Goal: Transaction & Acquisition: Subscribe to service/newsletter

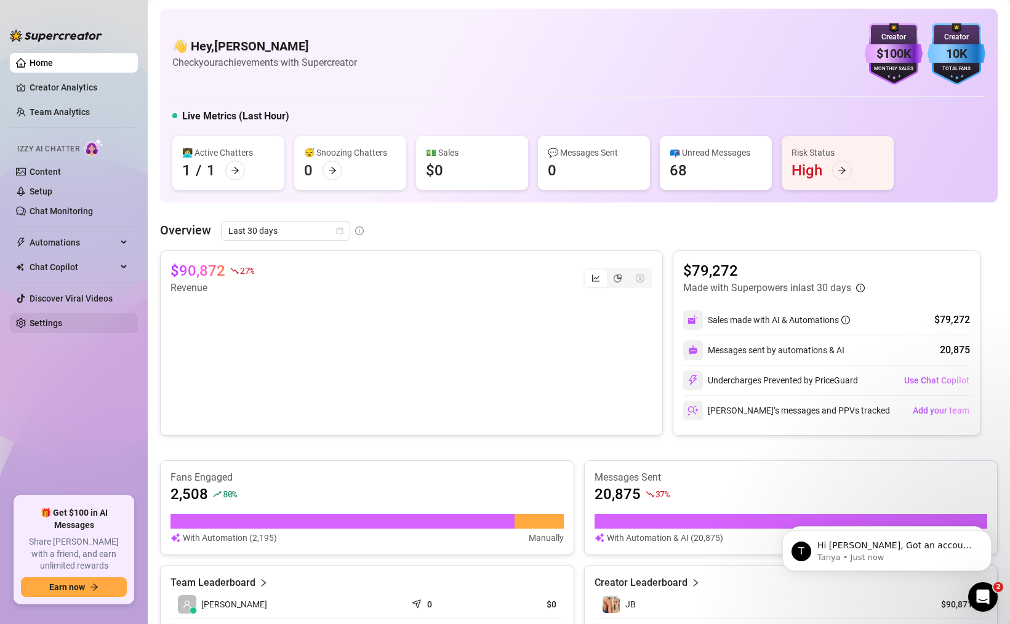
click at [58, 327] on link "Settings" at bounding box center [46, 323] width 33 height 10
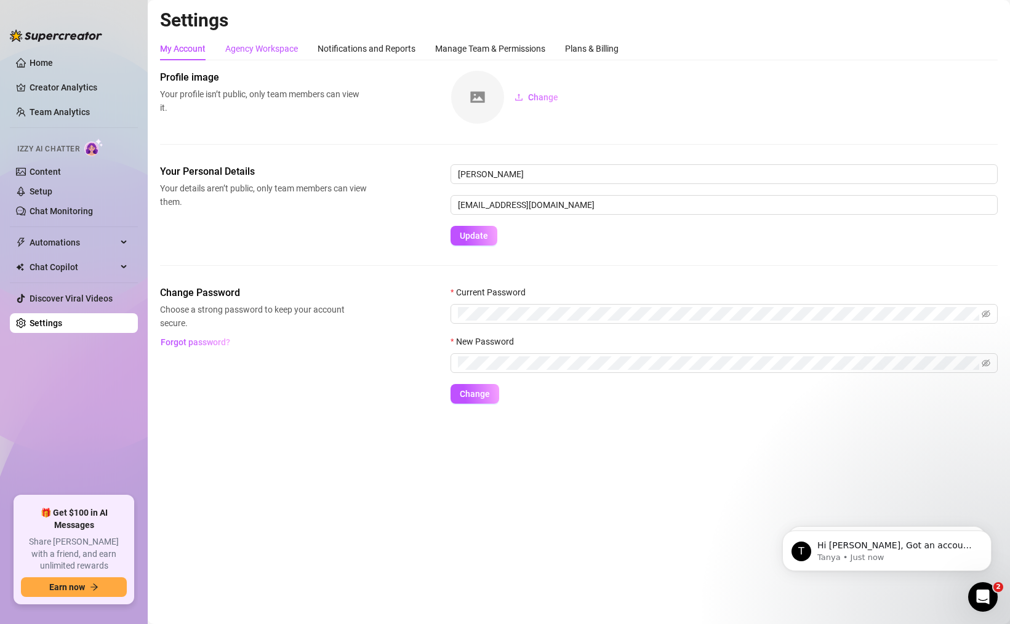
click at [287, 52] on div "Agency Workspace" at bounding box center [261, 49] width 73 height 14
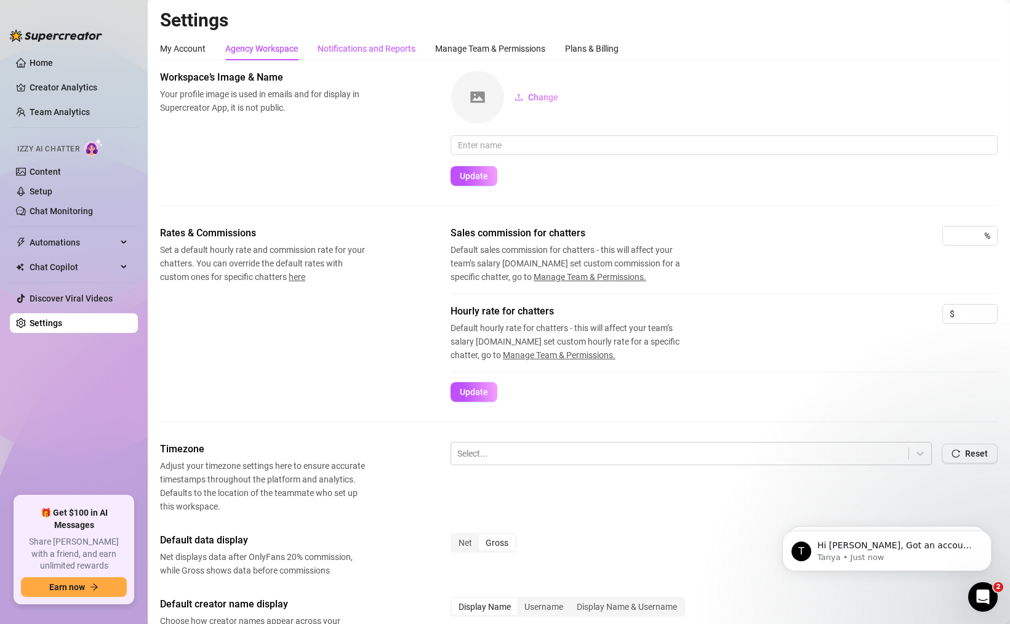
click at [368, 52] on div "Notifications and Reports" at bounding box center [367, 49] width 98 height 14
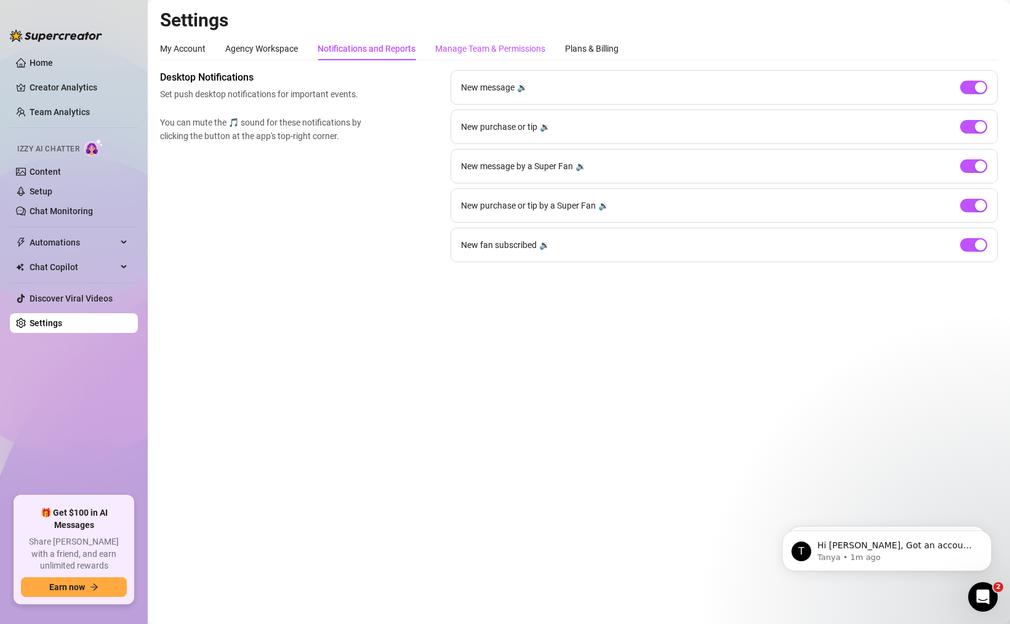
click at [442, 49] on div "Manage Team & Permissions" at bounding box center [490, 49] width 110 height 14
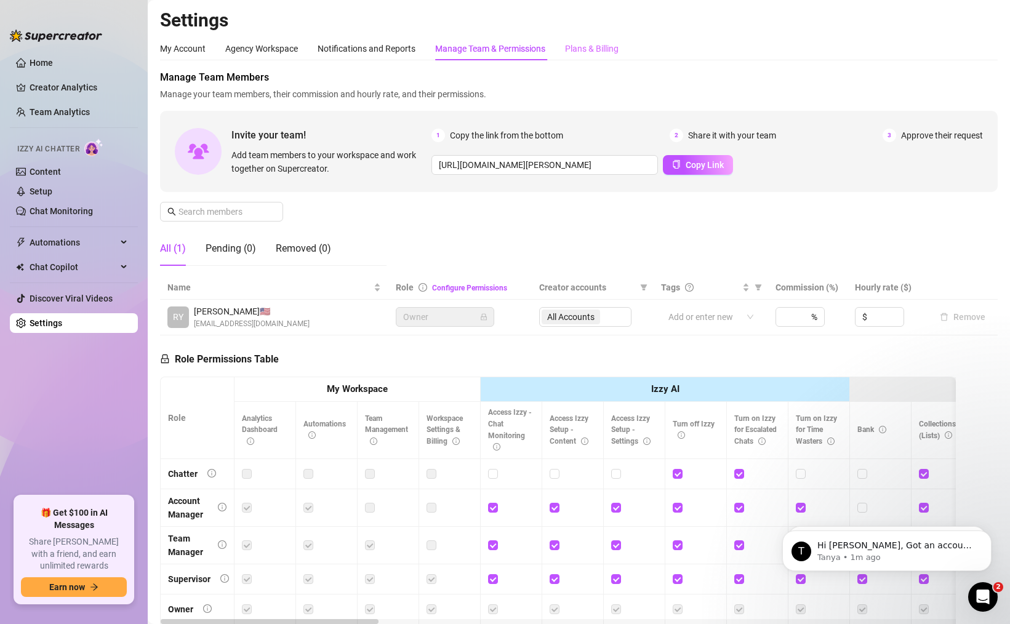
click at [442, 55] on div "Plans & Billing" at bounding box center [592, 48] width 54 height 23
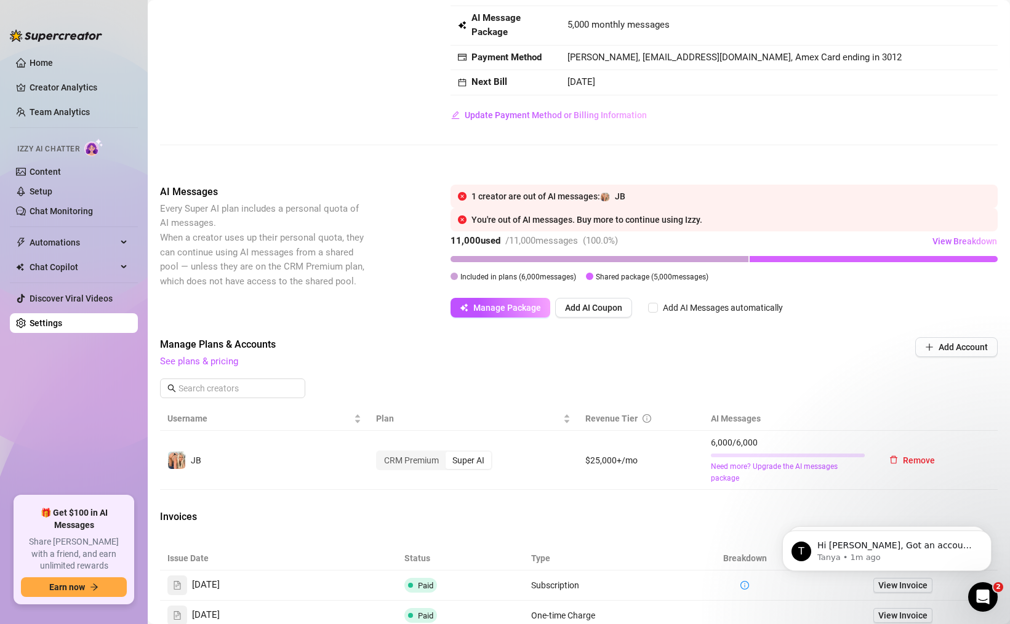
scroll to position [97, 0]
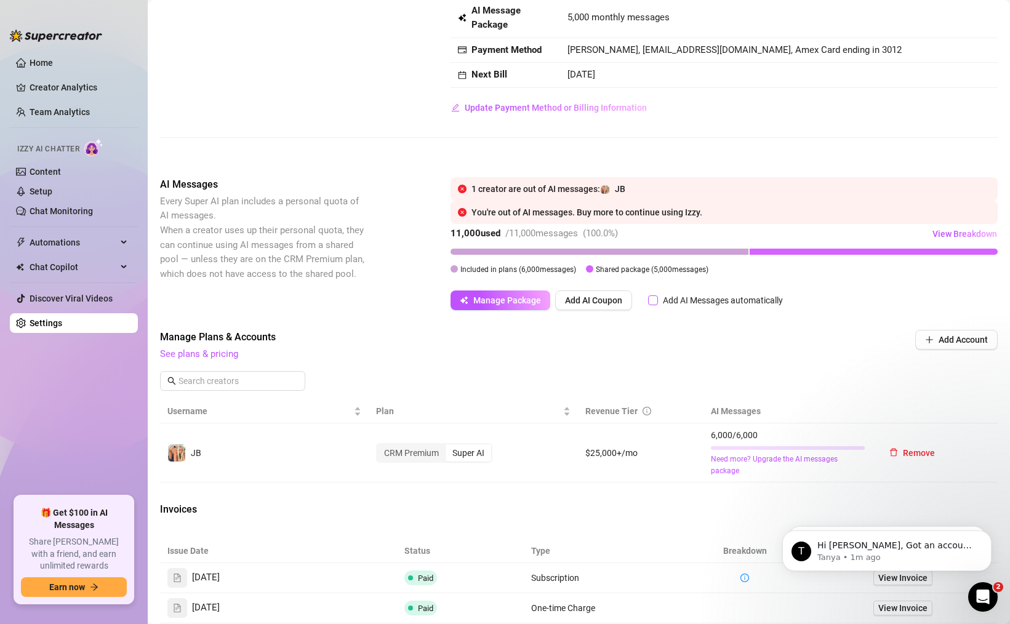
click at [442, 299] on input "Add AI Messages automatically" at bounding box center [653, 300] width 10 height 10
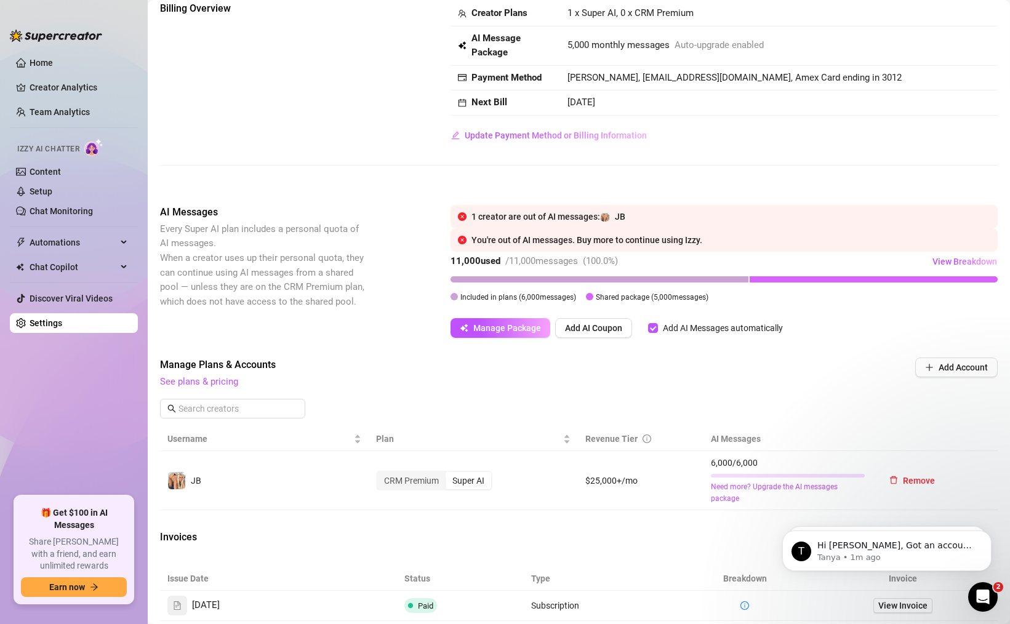
scroll to position [61, 0]
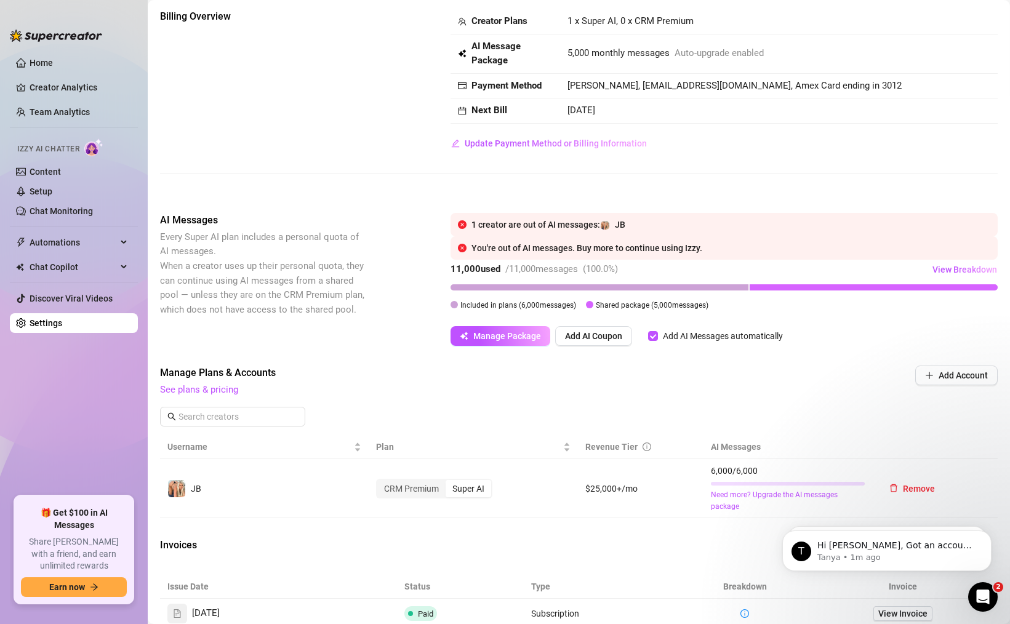
click at [442, 248] on icon "close-circle" at bounding box center [462, 248] width 9 height 9
click at [442, 223] on icon "close-circle" at bounding box center [462, 224] width 9 height 9
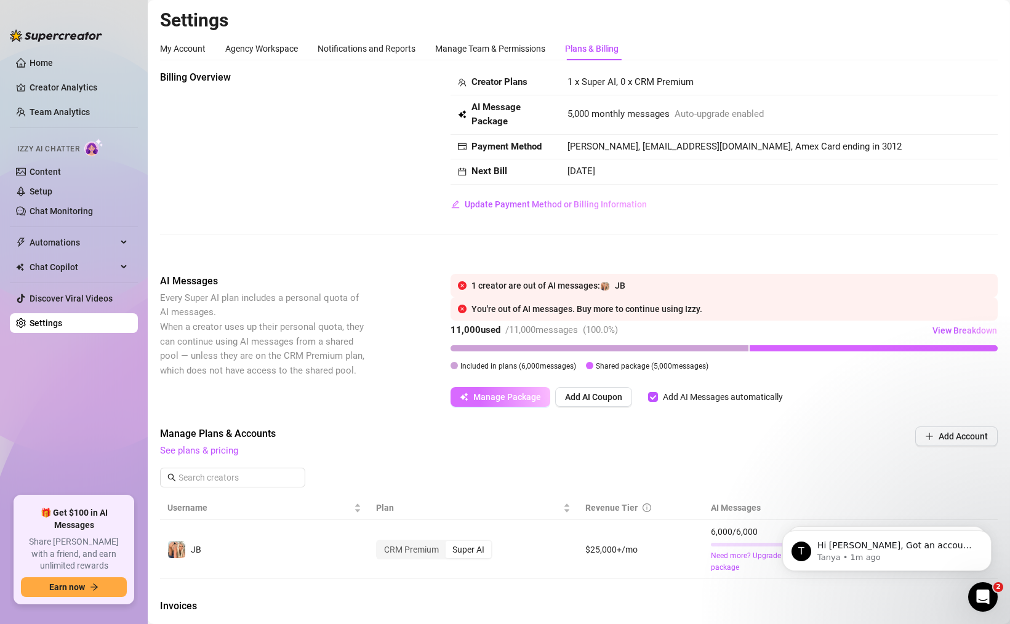
click at [442, 403] on button "Manage Package" at bounding box center [500, 397] width 100 height 20
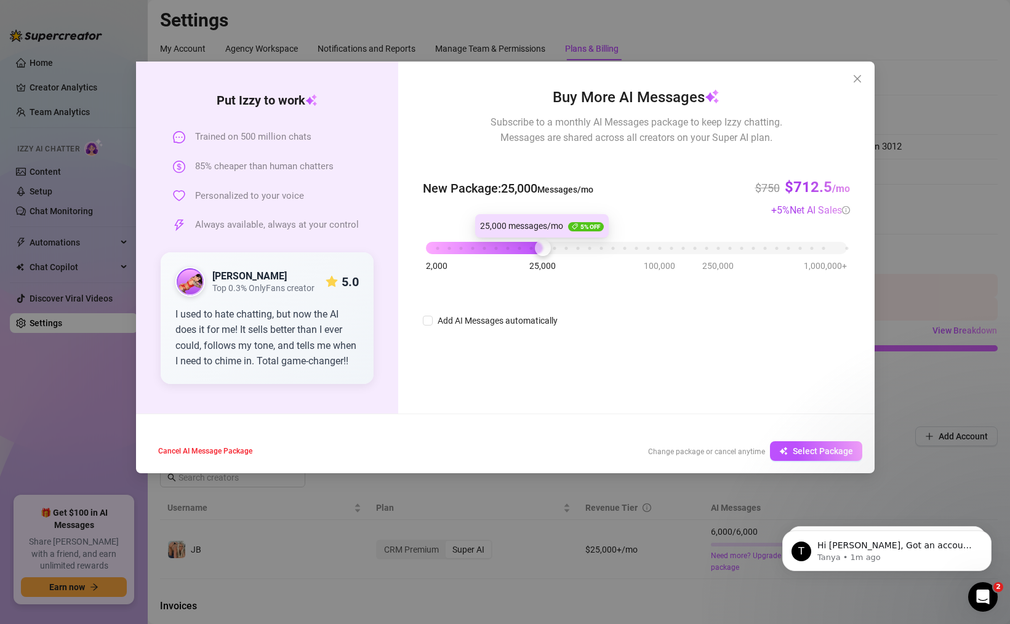
drag, startPoint x: 426, startPoint y: 245, endPoint x: 548, endPoint y: 239, distance: 122.6
click at [442, 240] on div "2,000 25,000 100,000 250,000 1,000,000+" at bounding box center [636, 242] width 420 height 7
click at [442, 78] on span "Close" at bounding box center [857, 79] width 20 height 10
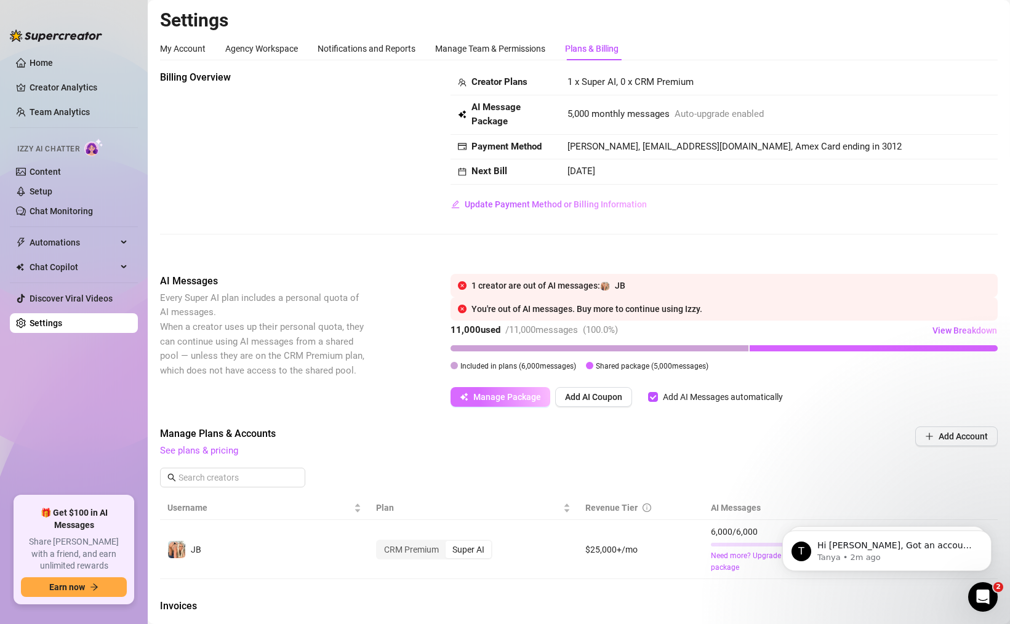
click at [442, 398] on span "Manage Package" at bounding box center [507, 397] width 68 height 10
checkbox input "true"
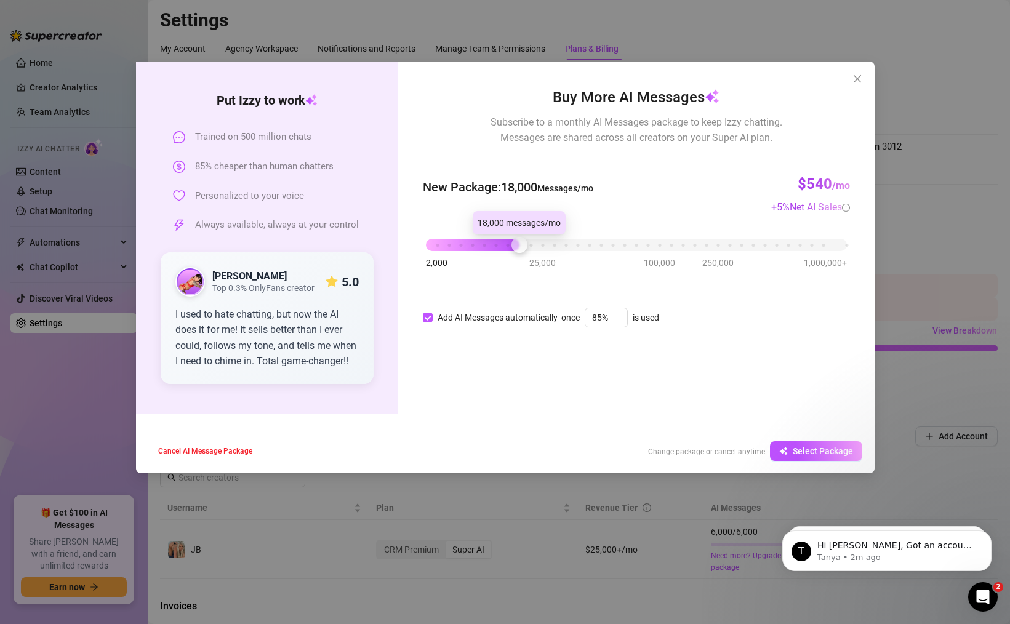
drag, startPoint x: 428, startPoint y: 242, endPoint x: 527, endPoint y: 244, distance: 99.1
click at [442, 244] on div at bounding box center [519, 245] width 16 height 16
drag, startPoint x: 519, startPoint y: 247, endPoint x: 479, endPoint y: 246, distance: 40.0
click at [442, 246] on div at bounding box center [484, 245] width 16 height 16
click at [442, 459] on button "Select Package" at bounding box center [816, 451] width 92 height 20
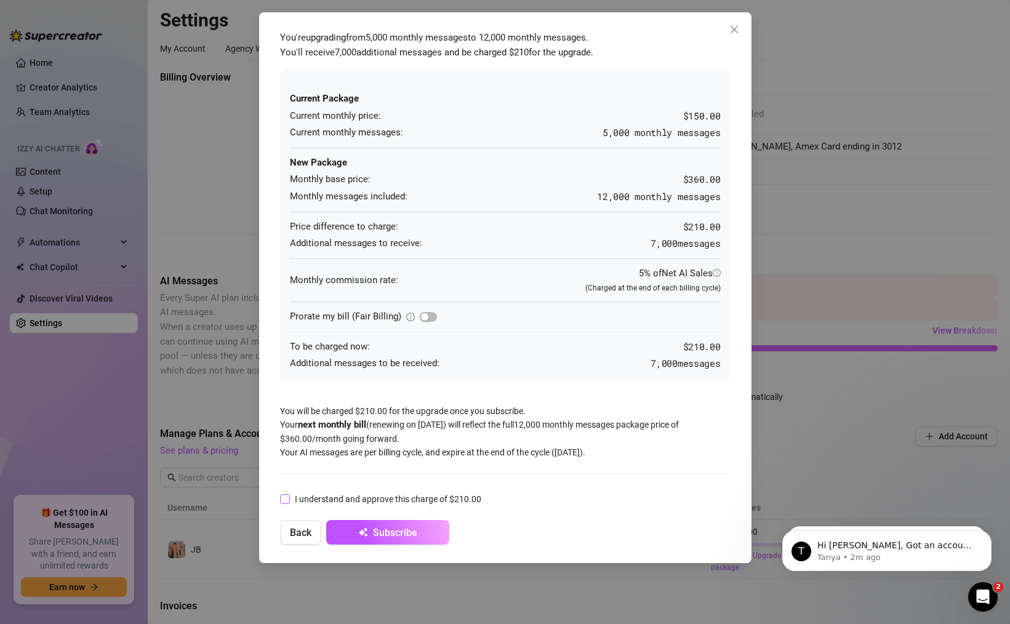
click at [296, 502] on span "I understand and approve this charge of $210.00" at bounding box center [388, 499] width 196 height 14
click at [289, 502] on input "I understand and approve this charge of $210.00" at bounding box center [284, 498] width 9 height 9
checkbox input "true"
click at [367, 534] on icon "submit" at bounding box center [363, 532] width 10 height 10
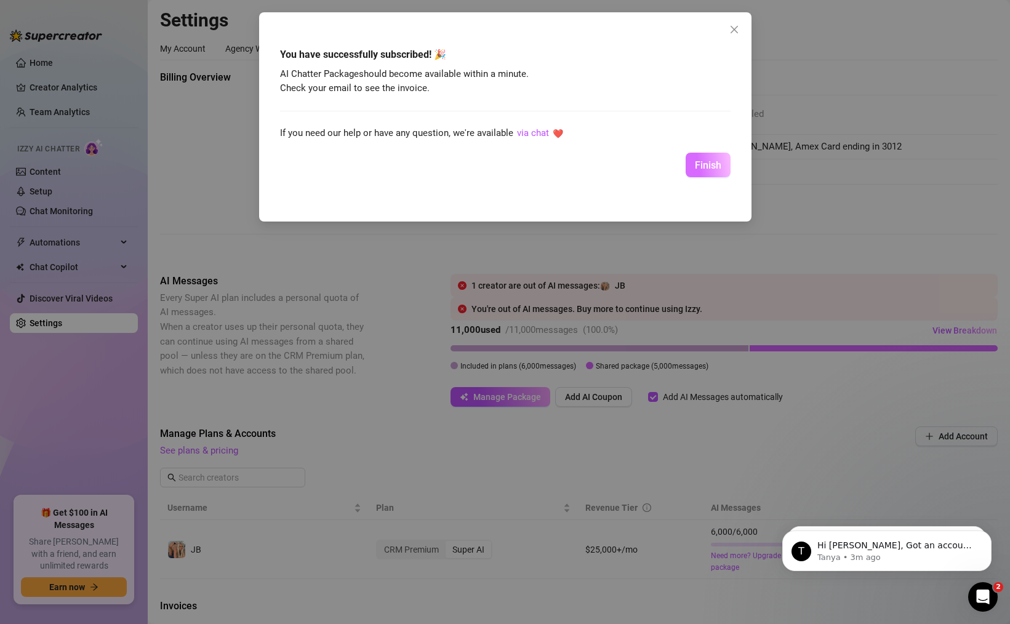
click at [442, 163] on span "Finish" at bounding box center [708, 165] width 26 height 12
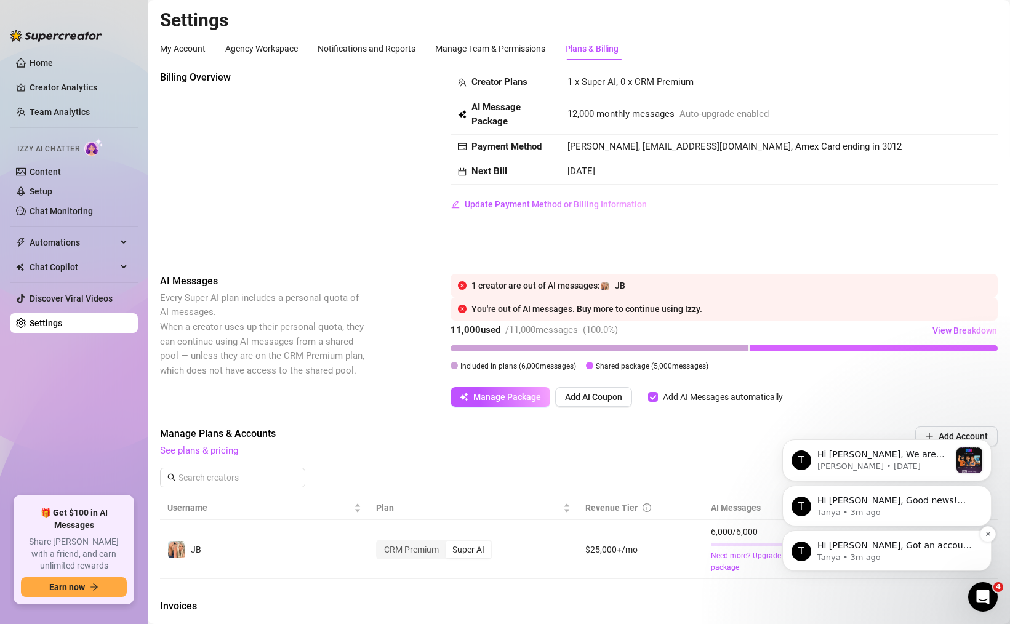
click at [856, 553] on p "Tanya • 3m ago" at bounding box center [896, 557] width 159 height 11
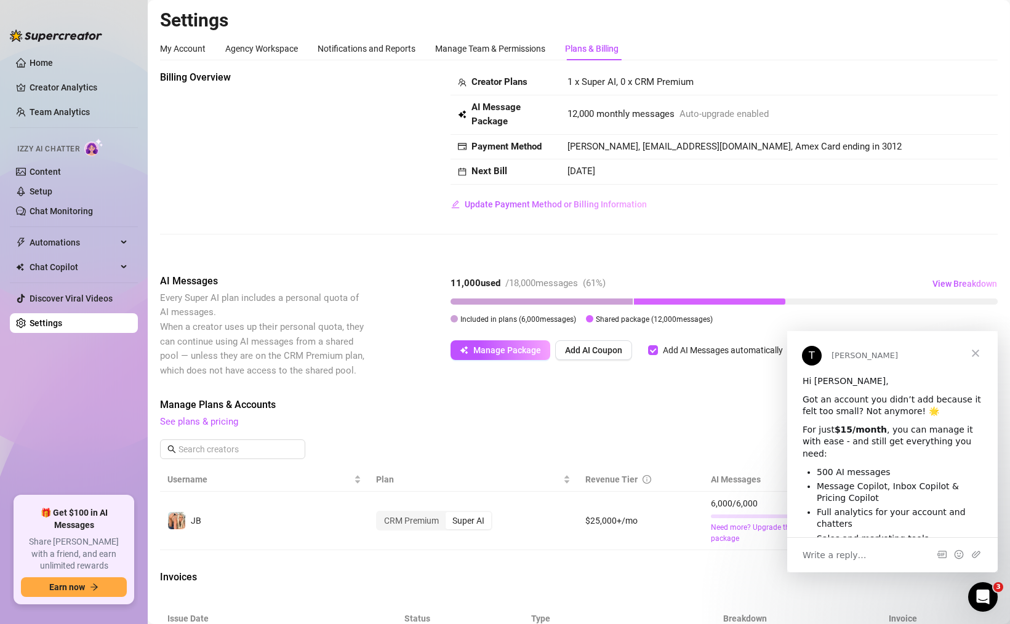
click at [977, 351] on span "Close" at bounding box center [975, 353] width 44 height 44
